Goal: Transaction & Acquisition: Purchase product/service

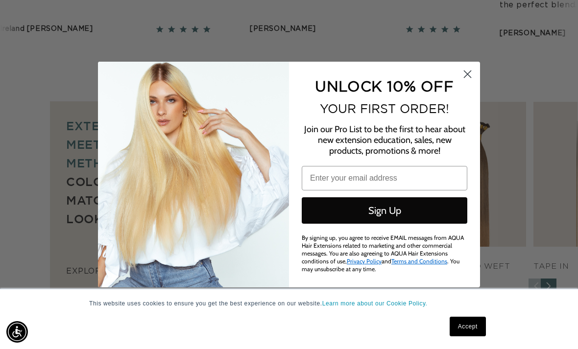
scroll to position [0, 509]
click at [465, 82] on circle "Close dialog" at bounding box center [468, 74] width 16 height 16
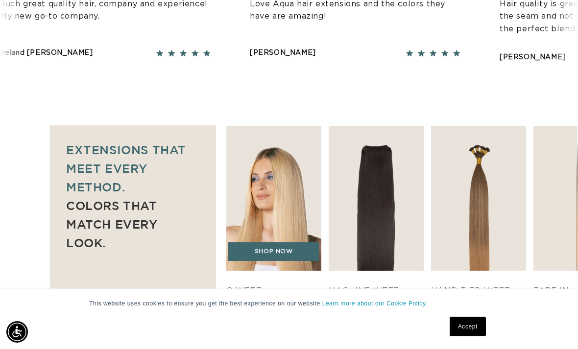
scroll to position [0, 0]
click at [268, 179] on img "1 / 7" at bounding box center [274, 198] width 100 height 152
click at [279, 243] on link "SHOP NOW" at bounding box center [273, 252] width 91 height 19
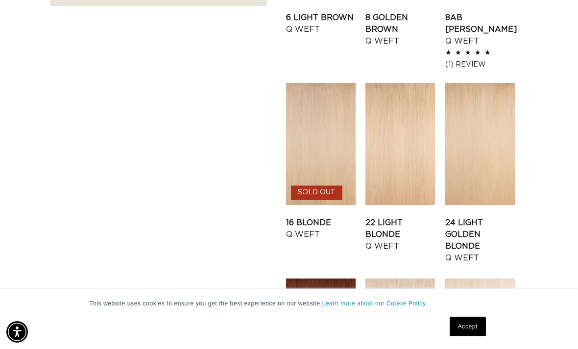
scroll to position [900, 0]
click at [415, 217] on link "22 Light Blonde Q Weft" at bounding box center [401, 234] width 70 height 35
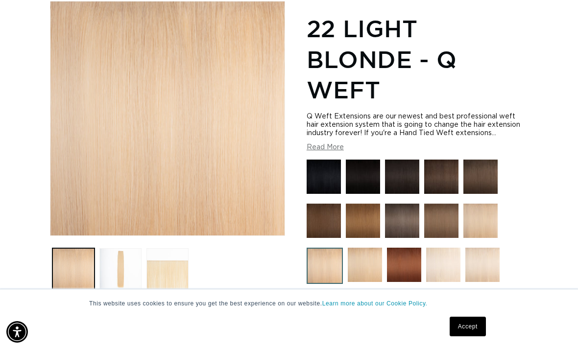
click at [368, 255] on img at bounding box center [365, 265] width 34 height 34
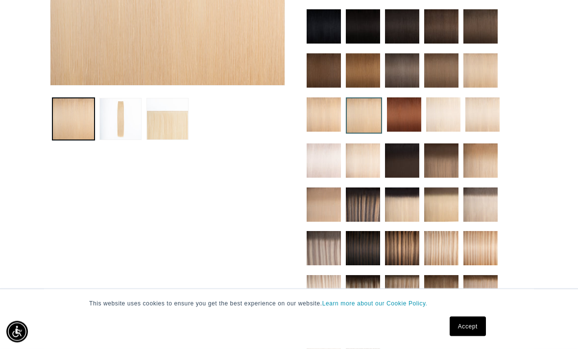
scroll to position [300, 0]
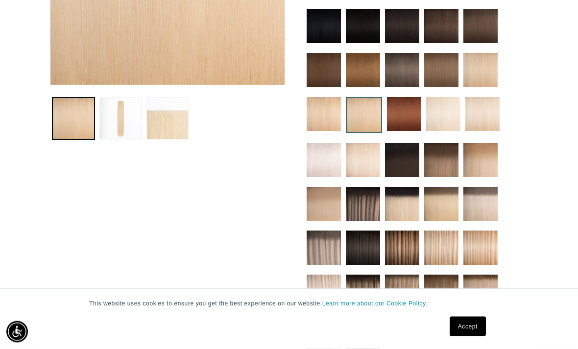
click at [328, 205] on img at bounding box center [324, 205] width 34 height 34
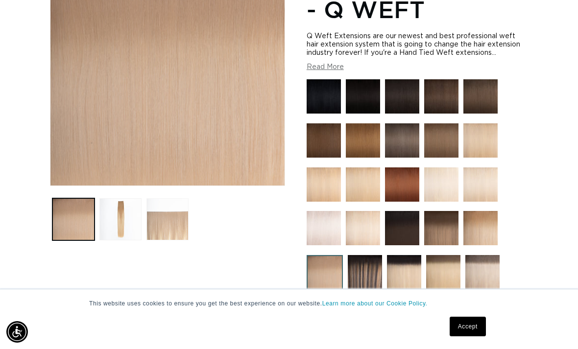
click at [147, 198] on button "Load image 3 in gallery view" at bounding box center [168, 219] width 42 height 42
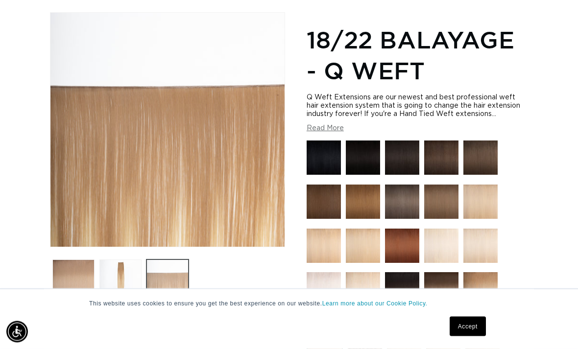
scroll to position [134, 0]
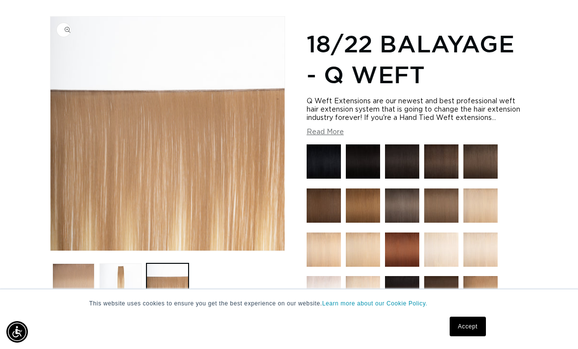
click at [50, 251] on button "Open media 3 in modal" at bounding box center [50, 251] width 0 height 0
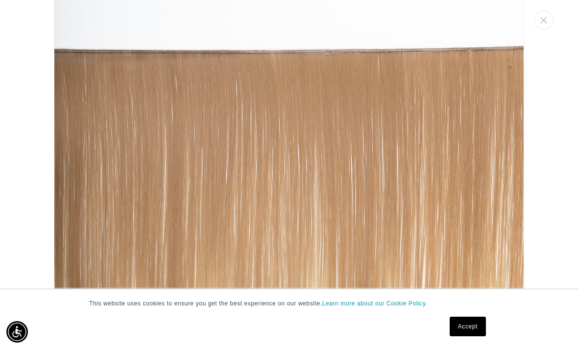
scroll to position [1062, 0]
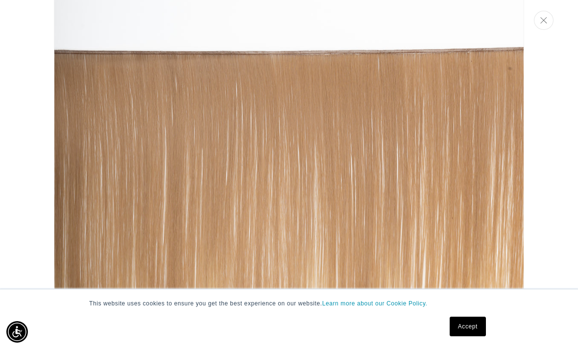
click at [540, 22] on button "Close" at bounding box center [544, 20] width 20 height 19
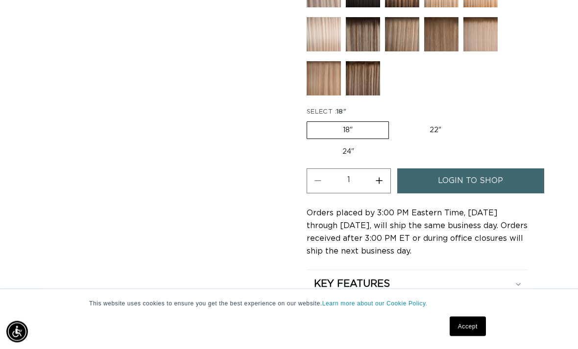
scroll to position [528, 0]
click at [492, 170] on span "login to shop" at bounding box center [470, 181] width 65 height 25
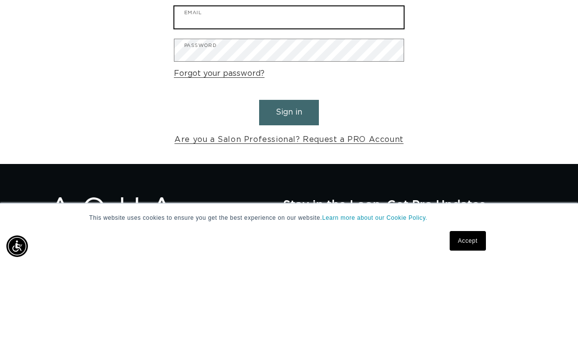
type input "[EMAIL_ADDRESS][DOMAIN_NAME]"
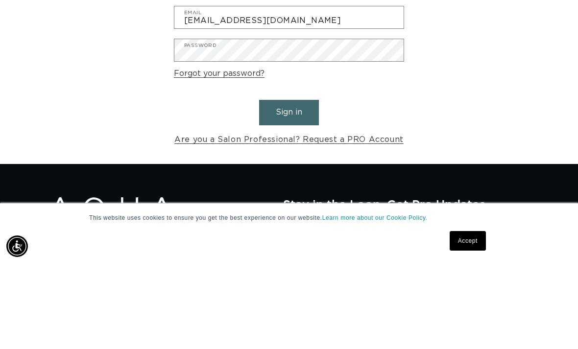
click at [289, 186] on button "Sign in" at bounding box center [289, 198] width 60 height 25
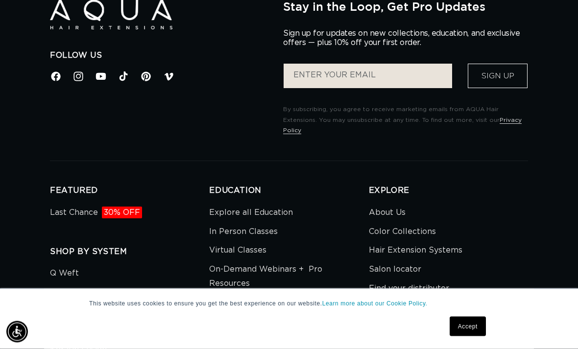
scroll to position [536, 0]
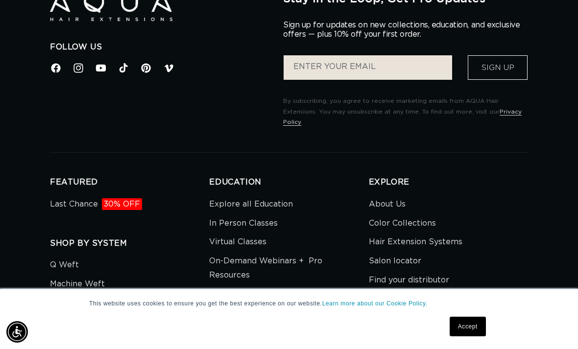
click at [473, 337] on link "Accept" at bounding box center [468, 327] width 36 height 20
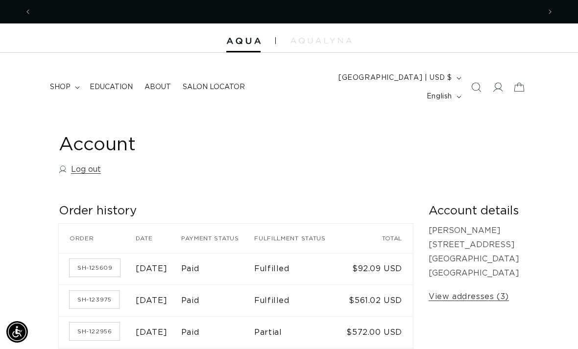
scroll to position [0, 0]
click at [58, 83] on span "shop" at bounding box center [60, 87] width 21 height 9
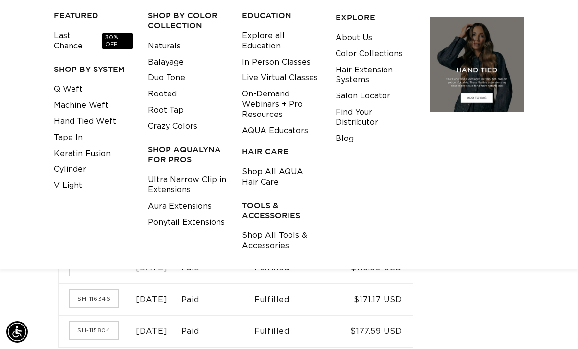
scroll to position [0, 509]
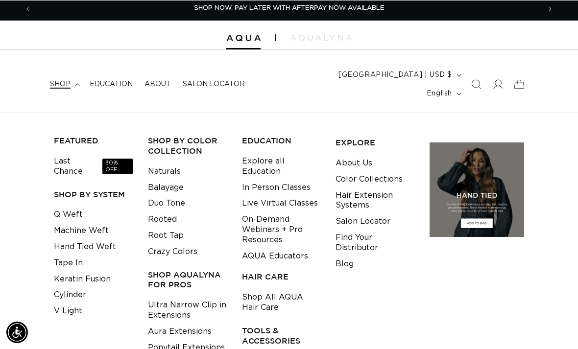
click at [64, 79] on span "shop" at bounding box center [60, 83] width 21 height 9
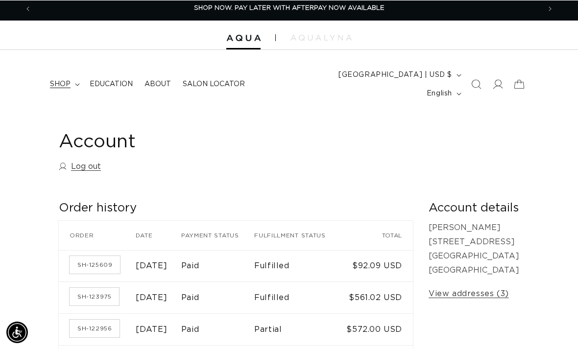
scroll to position [3, 0]
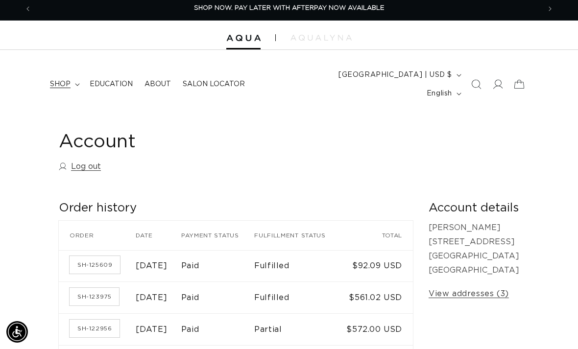
click at [64, 80] on span "shop" at bounding box center [60, 84] width 21 height 9
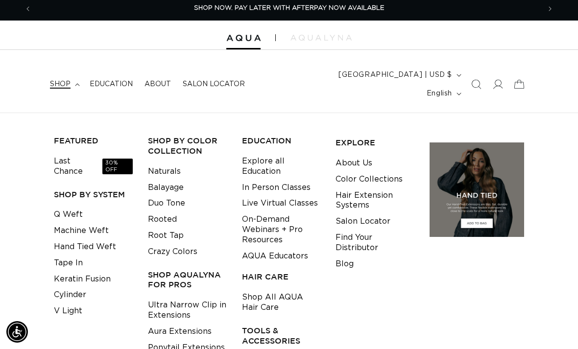
click at [63, 80] on span "shop" at bounding box center [60, 84] width 21 height 9
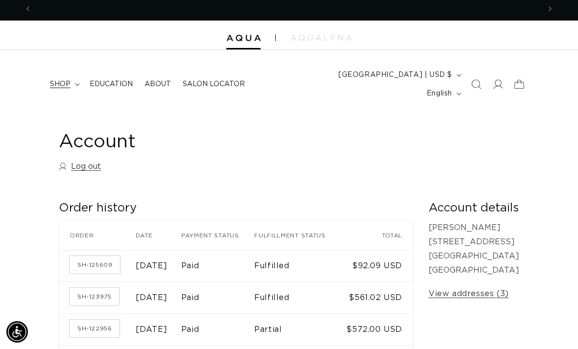
scroll to position [0, 1017]
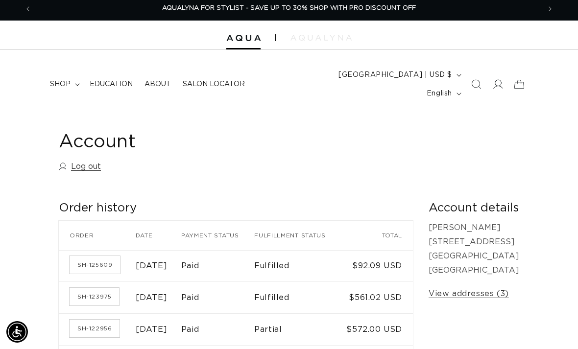
click at [307, 39] on img at bounding box center [321, 38] width 61 height 6
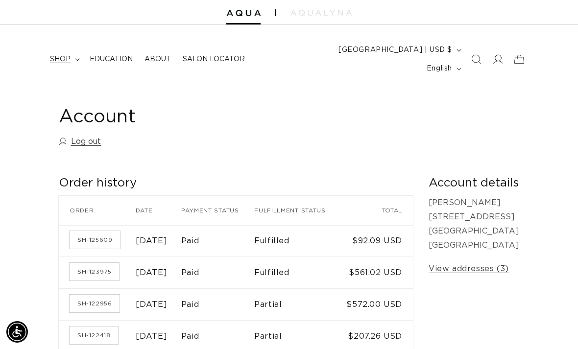
click at [67, 58] on summary "shop" at bounding box center [64, 59] width 40 height 21
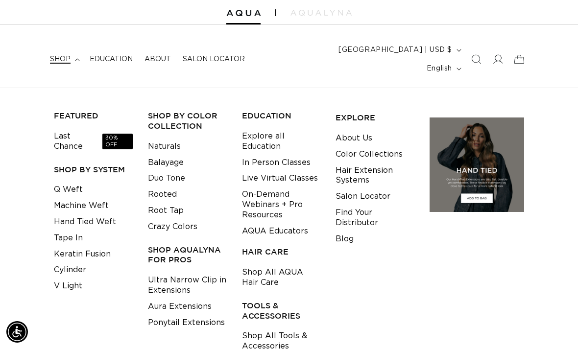
scroll to position [0, 509]
click at [68, 182] on link "Q Weft" at bounding box center [68, 190] width 29 height 16
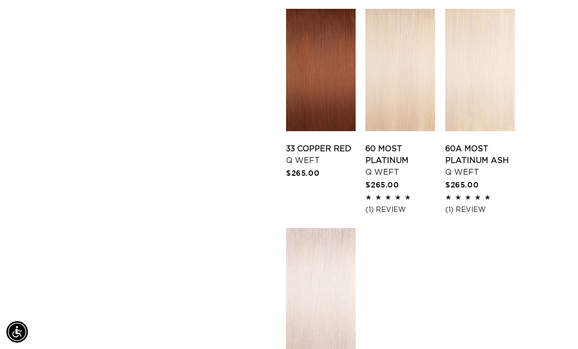
scroll to position [1226, 0]
click at [391, 144] on link "60 Most Platinum Q Weft" at bounding box center [401, 161] width 70 height 35
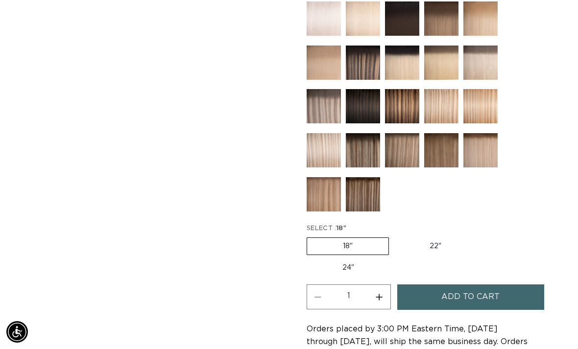
click at [333, 260] on label "24" Variant sold out or unavailable" at bounding box center [348, 268] width 83 height 17
click at [482, 236] on input "24" Variant sold out or unavailable" at bounding box center [482, 236] width 0 height 0
radio input "true"
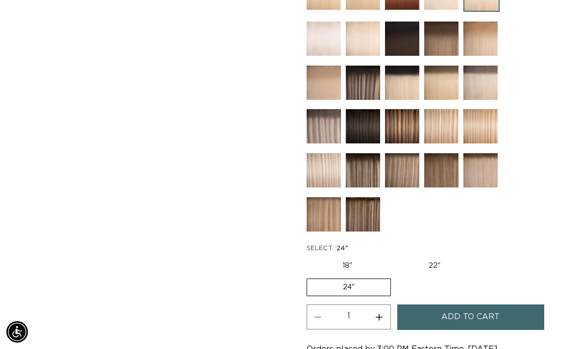
click at [379, 309] on button "Increase quantity for 60 Most Platinum - Q Weft" at bounding box center [379, 317] width 22 height 25
type input "2"
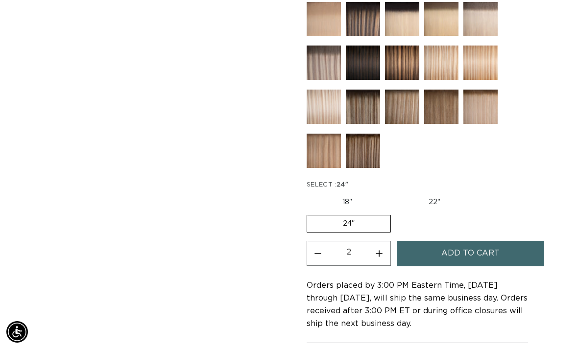
scroll to position [0, 1017]
click at [450, 194] on label "22" Variant sold out or unavailable" at bounding box center [434, 202] width 83 height 17
click at [393, 192] on input "22" Variant sold out or unavailable" at bounding box center [393, 192] width 0 height 0
radio input "true"
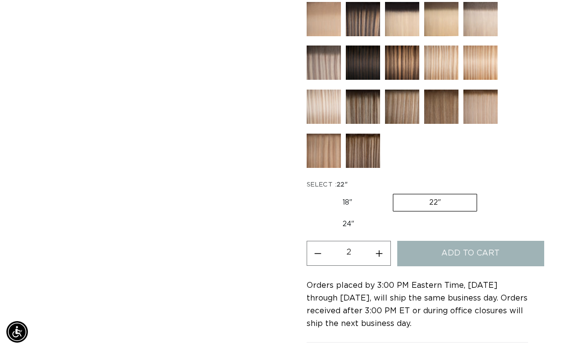
type input "1"
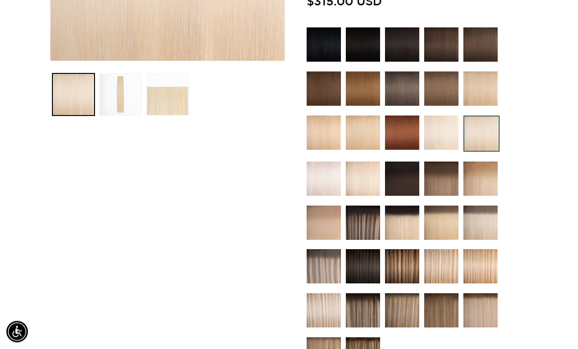
scroll to position [0, 1017]
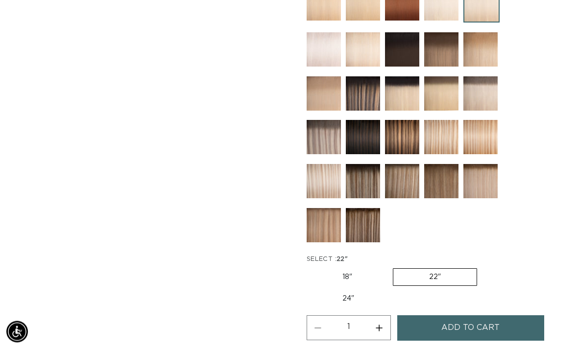
click at [368, 291] on label "24" Variant sold out or unavailable" at bounding box center [348, 299] width 83 height 17
click at [482, 268] on input "24" Variant sold out or unavailable" at bounding box center [482, 267] width 0 height 0
radio input "true"
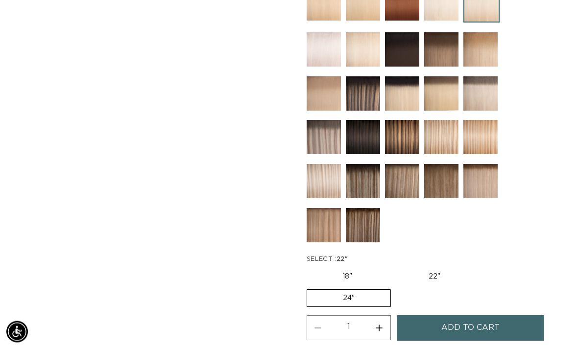
scroll to position [454, 0]
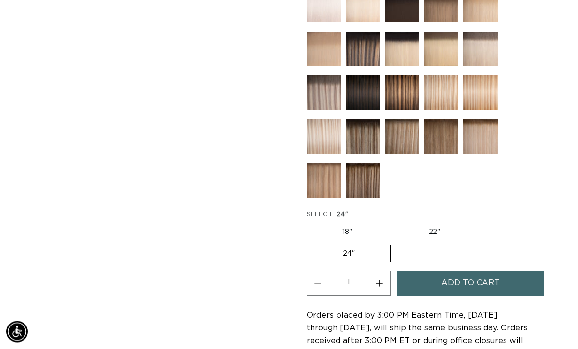
scroll to position [498, 0]
click at [382, 275] on button "Increase quantity for 60 Most Platinum - Q Weft" at bounding box center [379, 283] width 22 height 25
type input "2"
click at [506, 274] on button "Add to cart" at bounding box center [470, 283] width 147 height 25
